Goal: Use online tool/utility: Utilize a website feature to perform a specific function

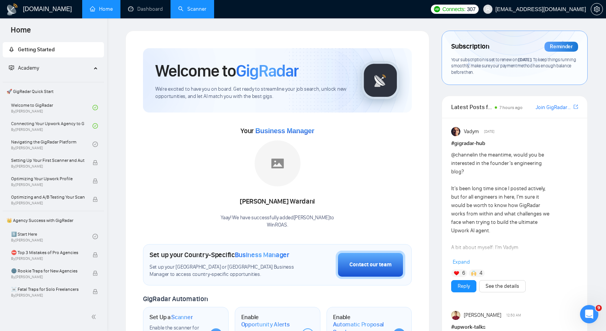
click at [195, 11] on link "Scanner" at bounding box center [192, 9] width 28 height 6
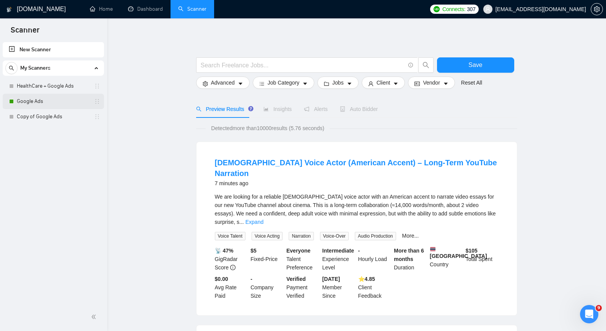
click at [56, 105] on link "Google Ads" at bounding box center [53, 101] width 73 height 15
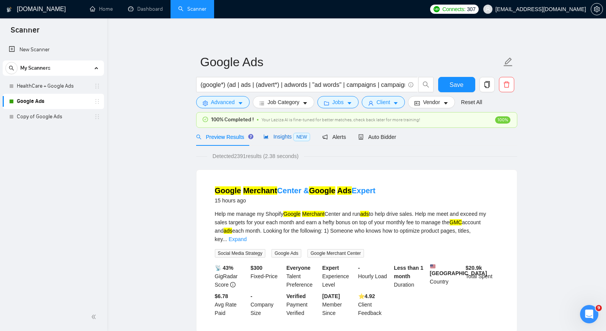
click at [280, 140] on div "Insights NEW" at bounding box center [286, 136] width 47 height 9
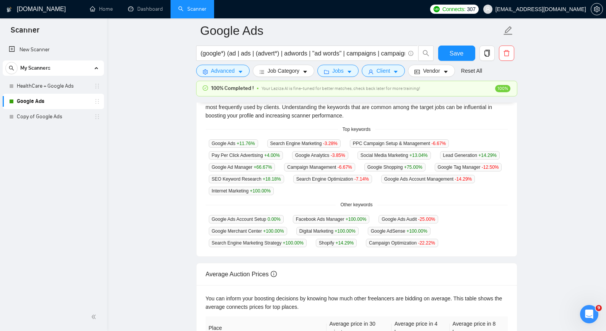
scroll to position [191, 0]
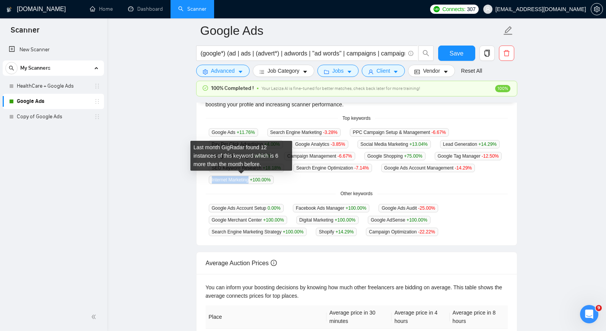
copy span "Internet Marketing"
drag, startPoint x: 211, startPoint y: 177, endPoint x: 250, endPoint y: 180, distance: 38.8
click at [250, 180] on span "Internet Marketing +100.00 %" at bounding box center [241, 179] width 65 height 8
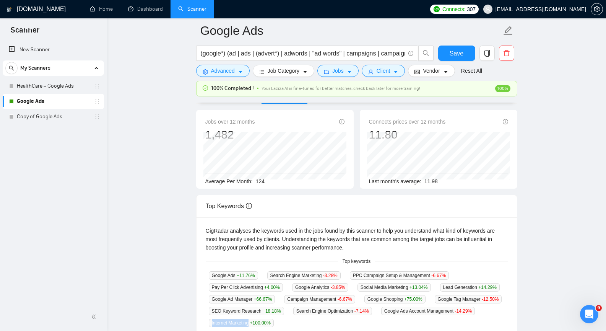
scroll to position [0, 0]
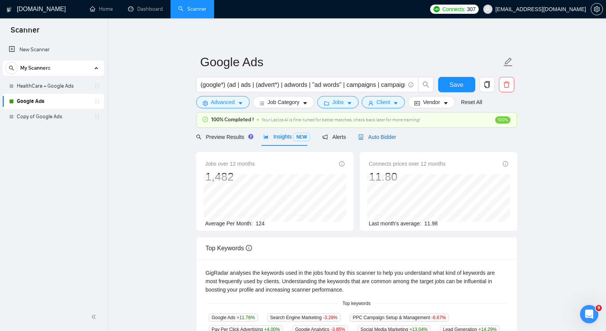
click at [375, 135] on span "Auto Bidder" at bounding box center [377, 137] width 38 height 6
